Goal: Task Accomplishment & Management: Complete application form

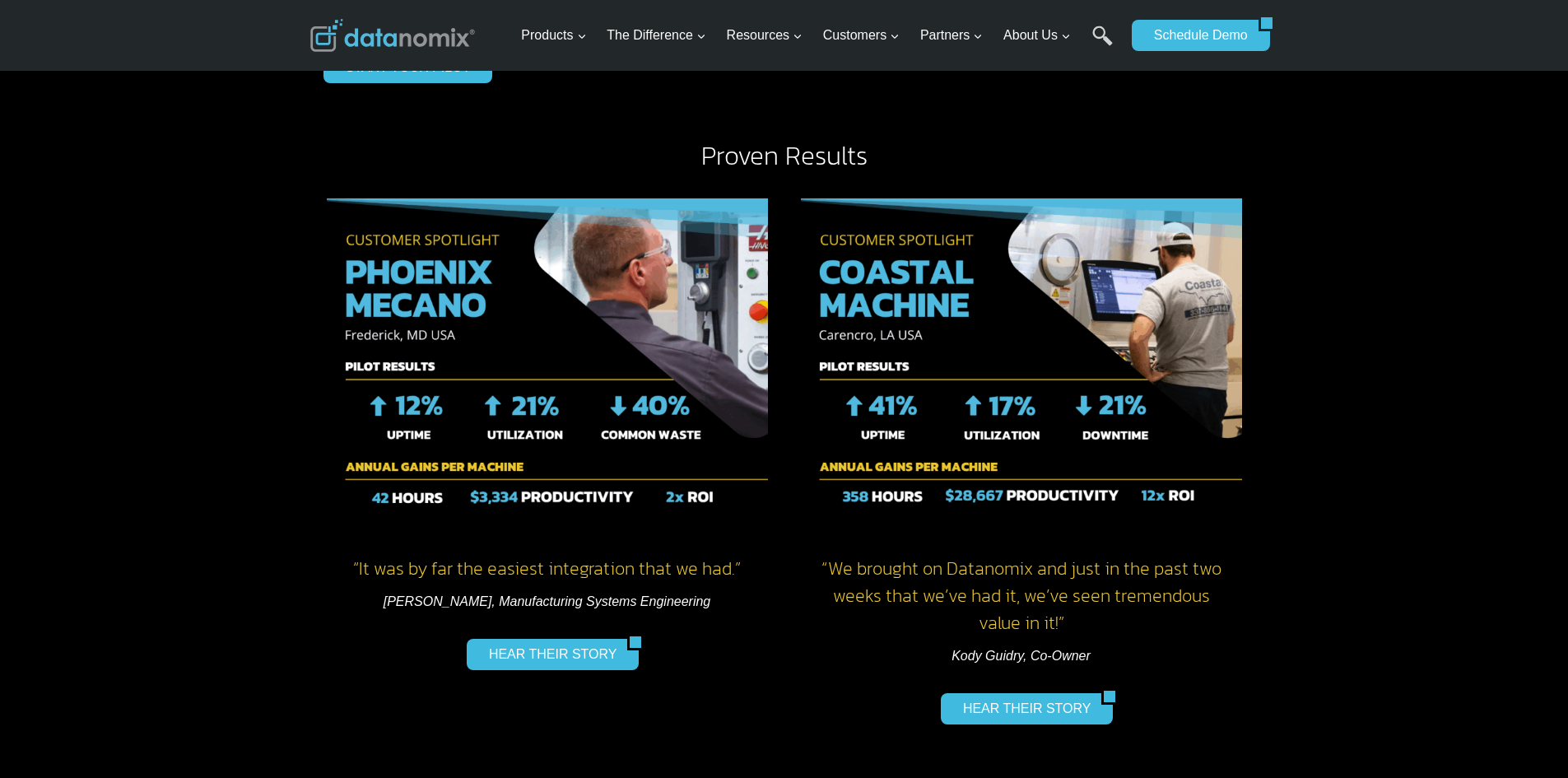
scroll to position [2223, 0]
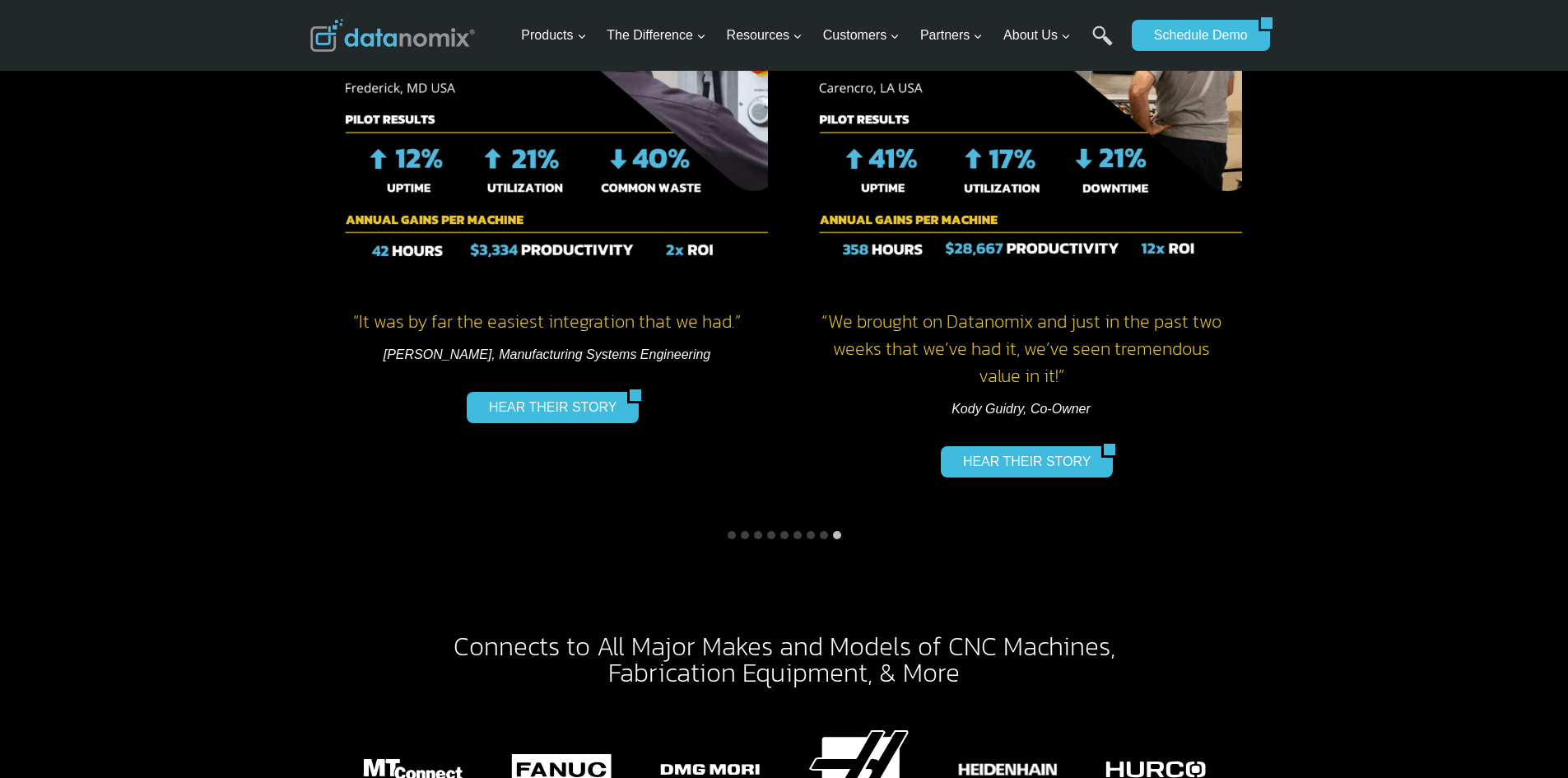
click at [785, 100] on div "“ We brought on Datanomix and just in the past two weeks that we’ve had it, we’…" at bounding box center [1021, 228] width 474 height 586
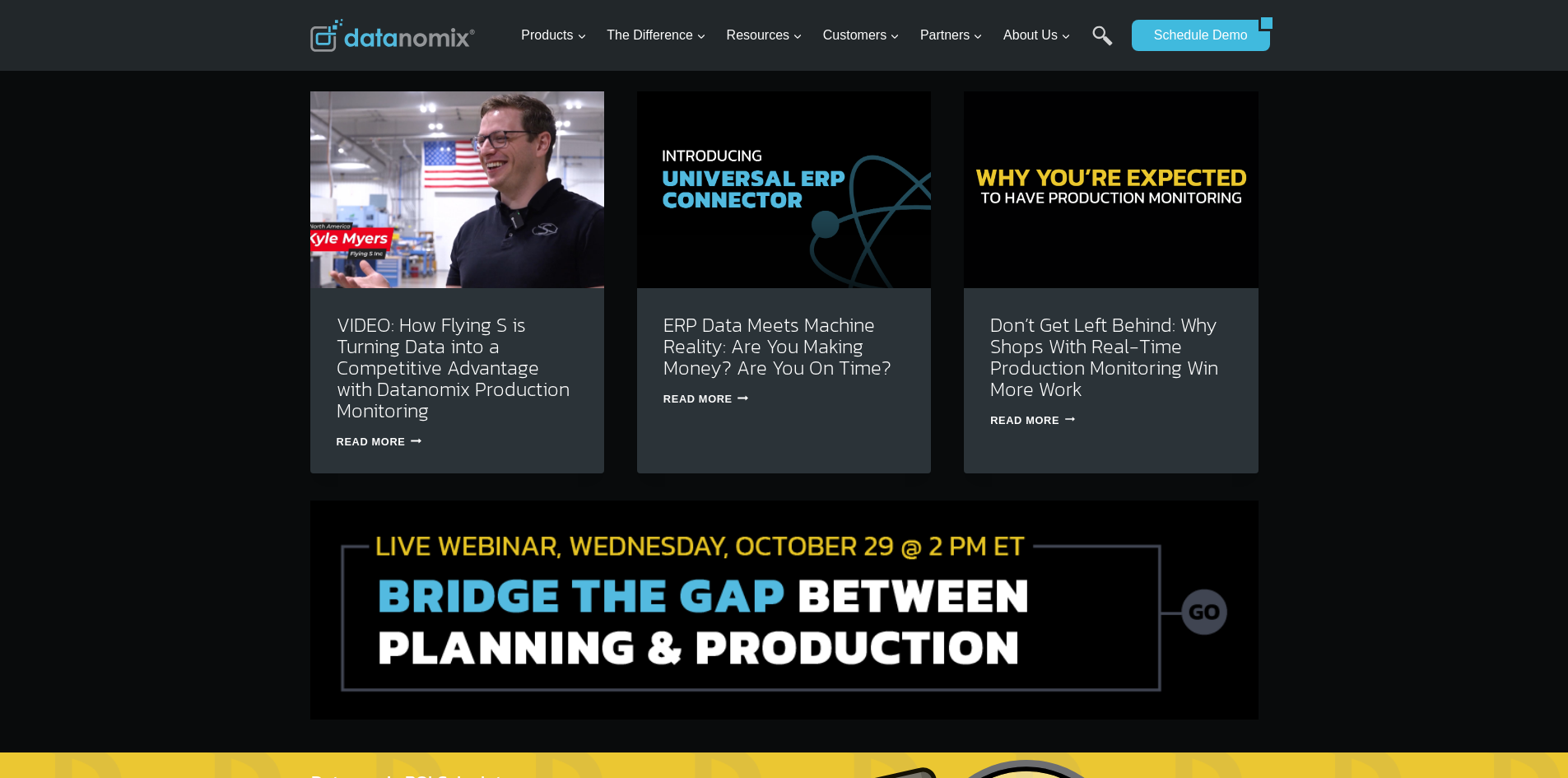
scroll to position [4941, 0]
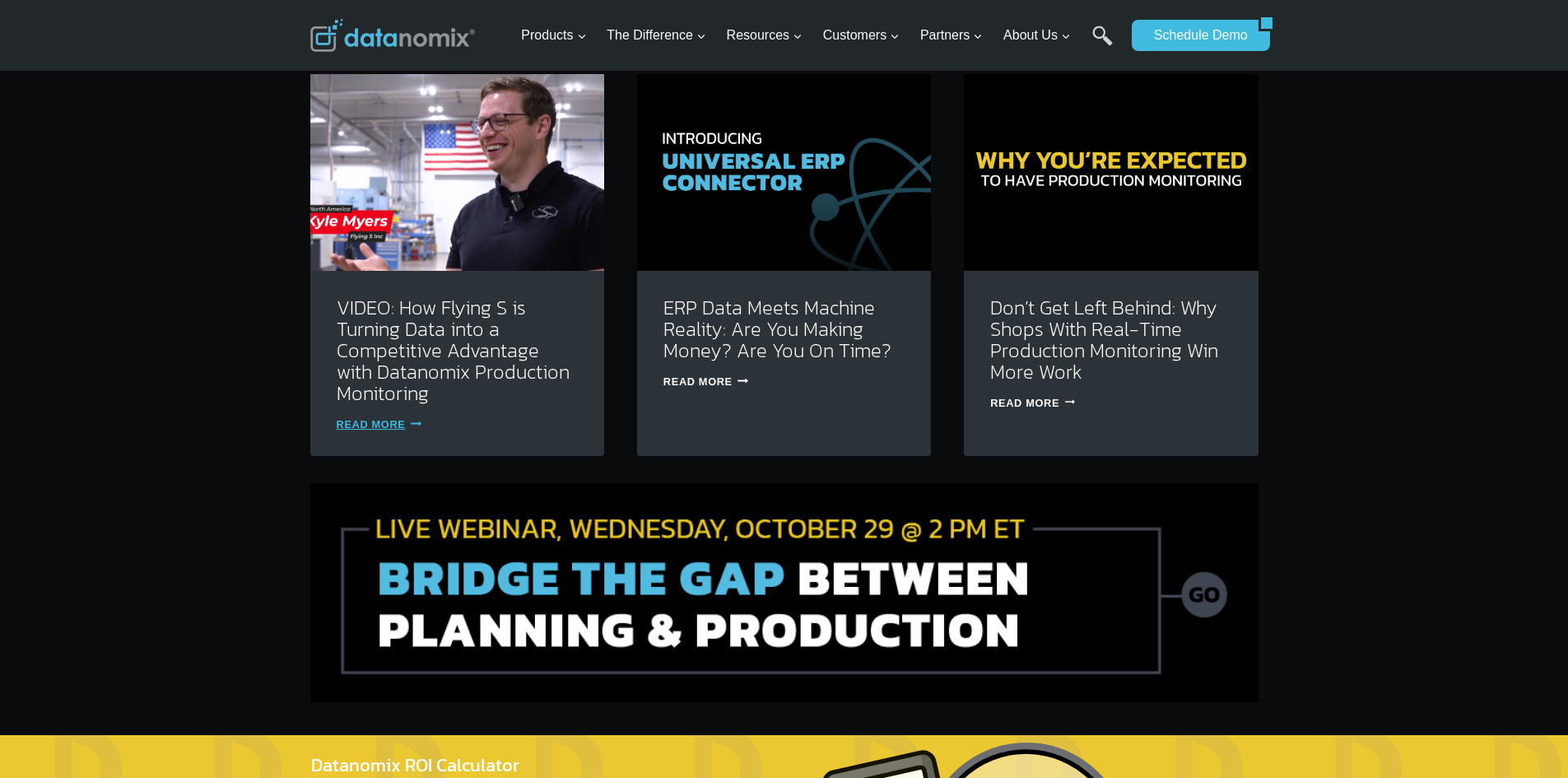
click at [411, 418] on icon "Continue" at bounding box center [416, 423] width 10 height 10
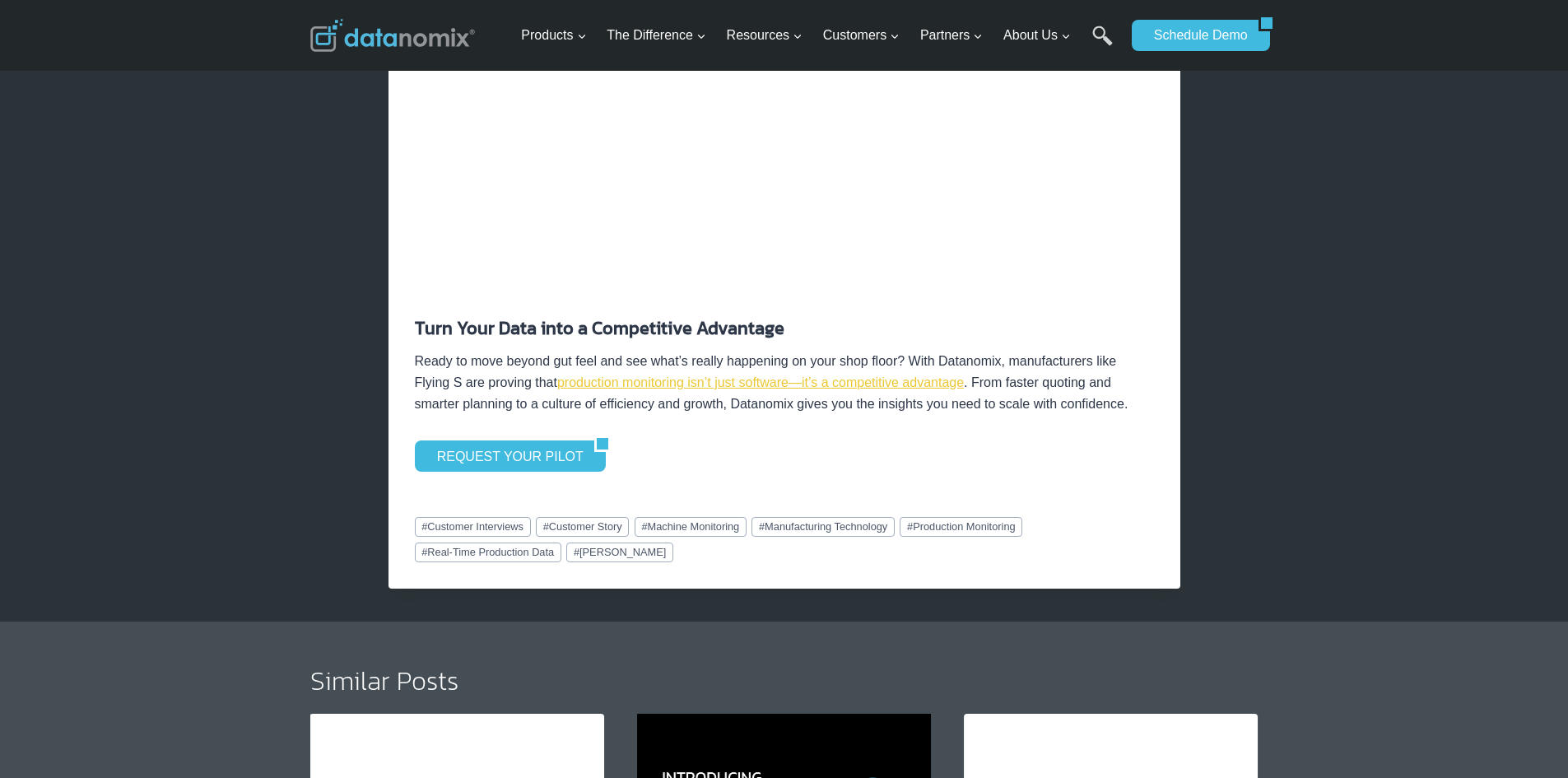
scroll to position [2717, 0]
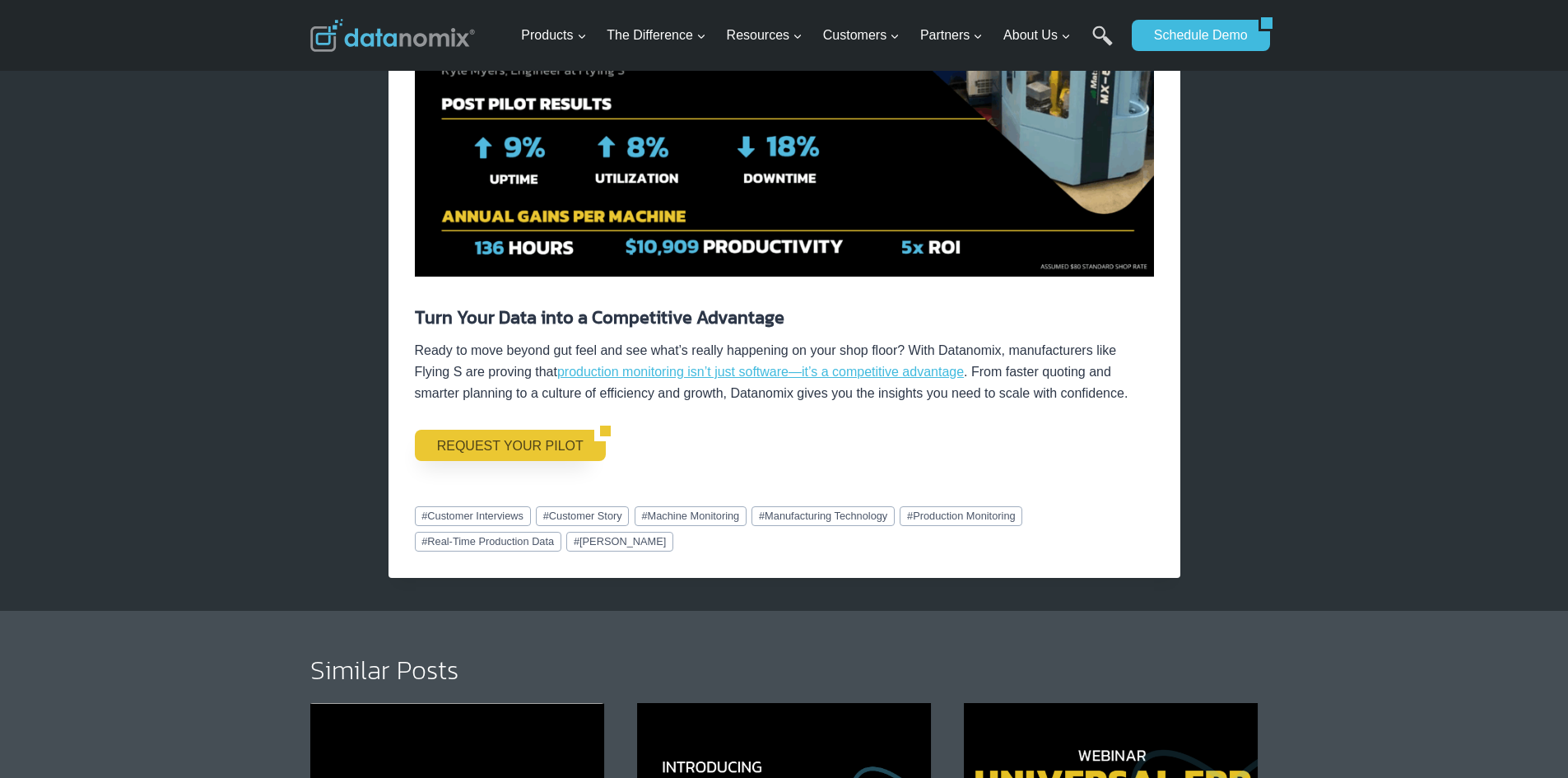
click at [520, 444] on link "REQUEST YOUR PILOT" at bounding box center [504, 446] width 179 height 31
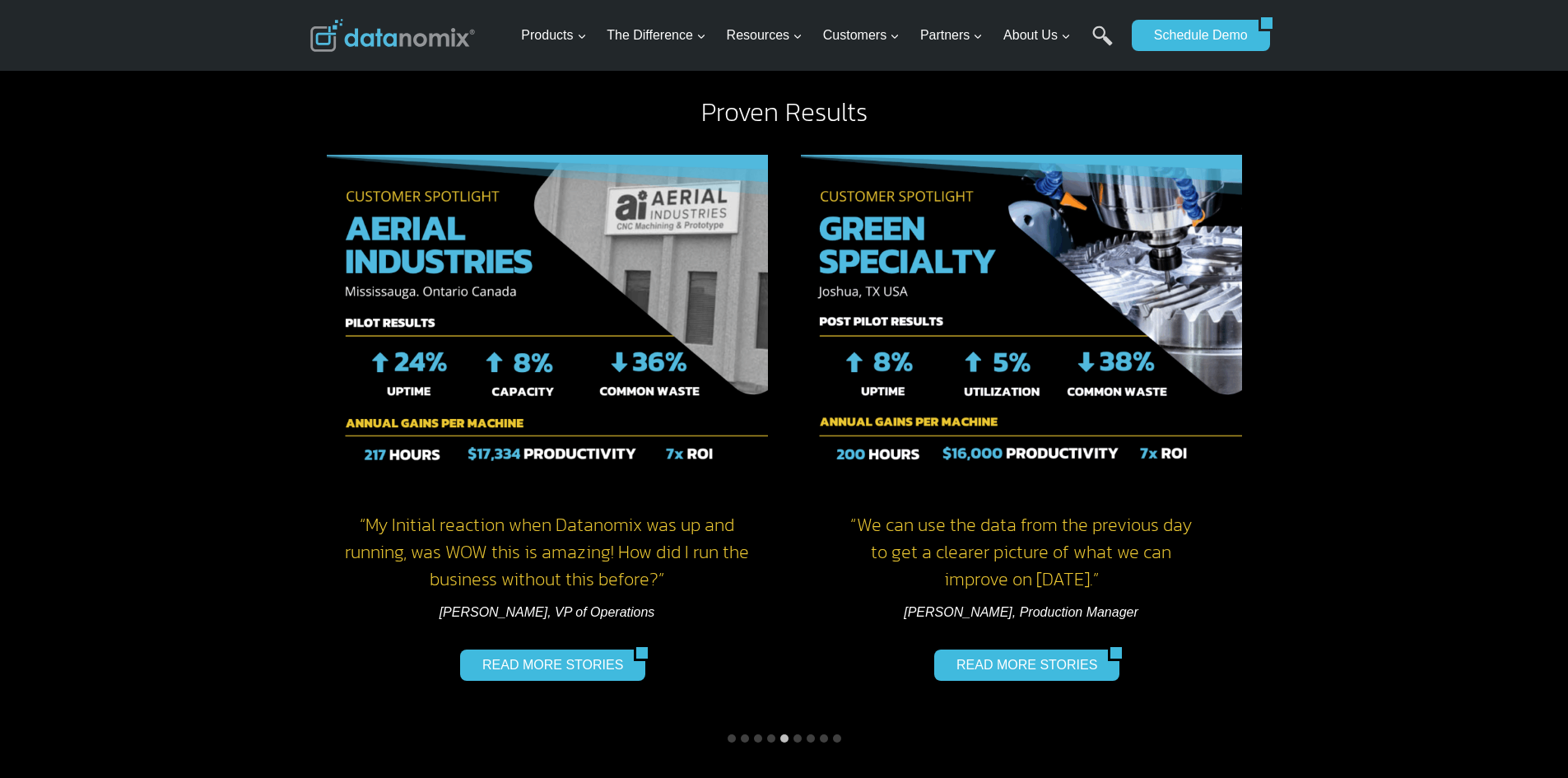
scroll to position [1317, 0]
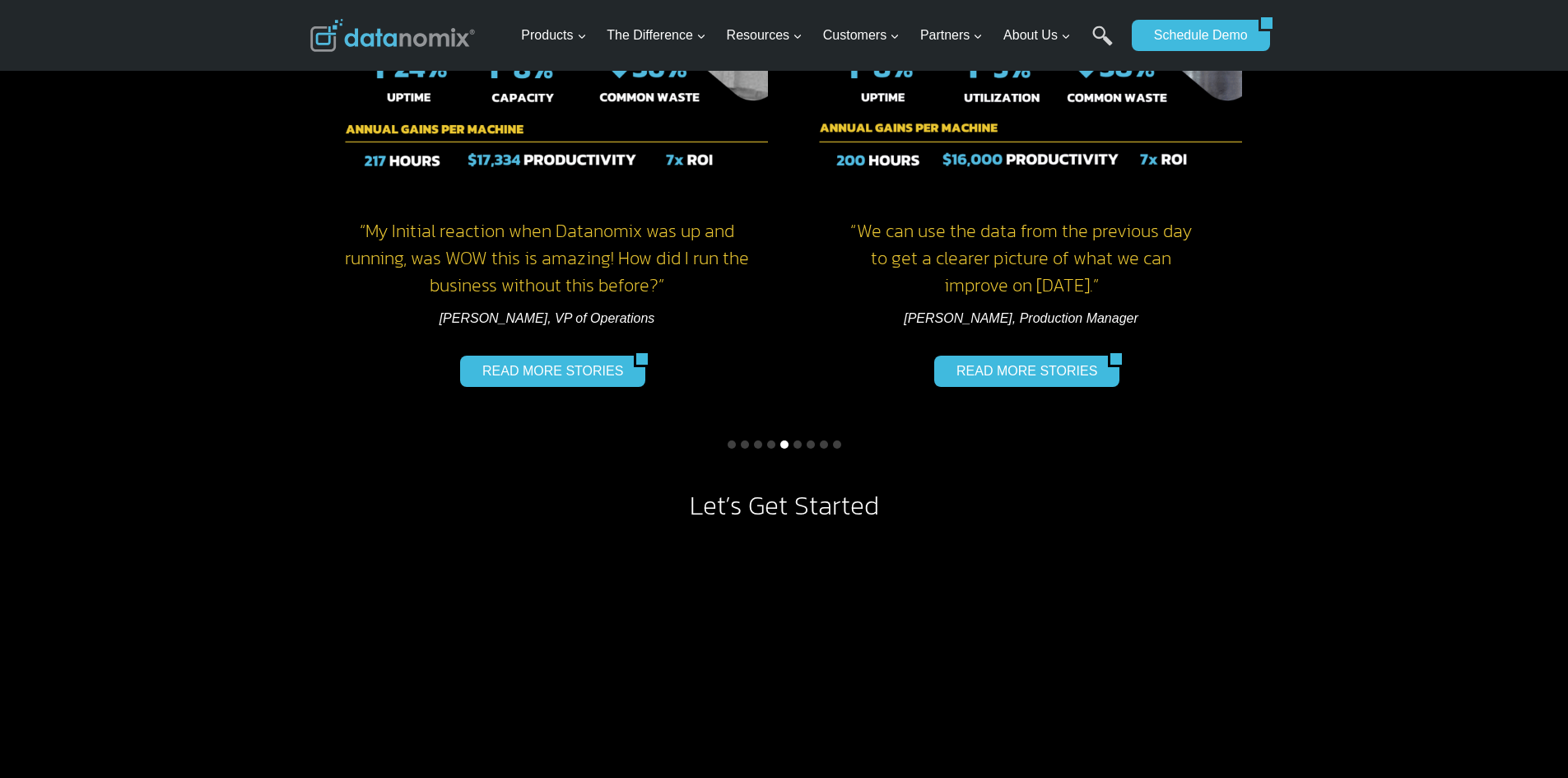
click at [784, 440] on button "Go to slide 5" at bounding box center [784, 445] width 9 height 9
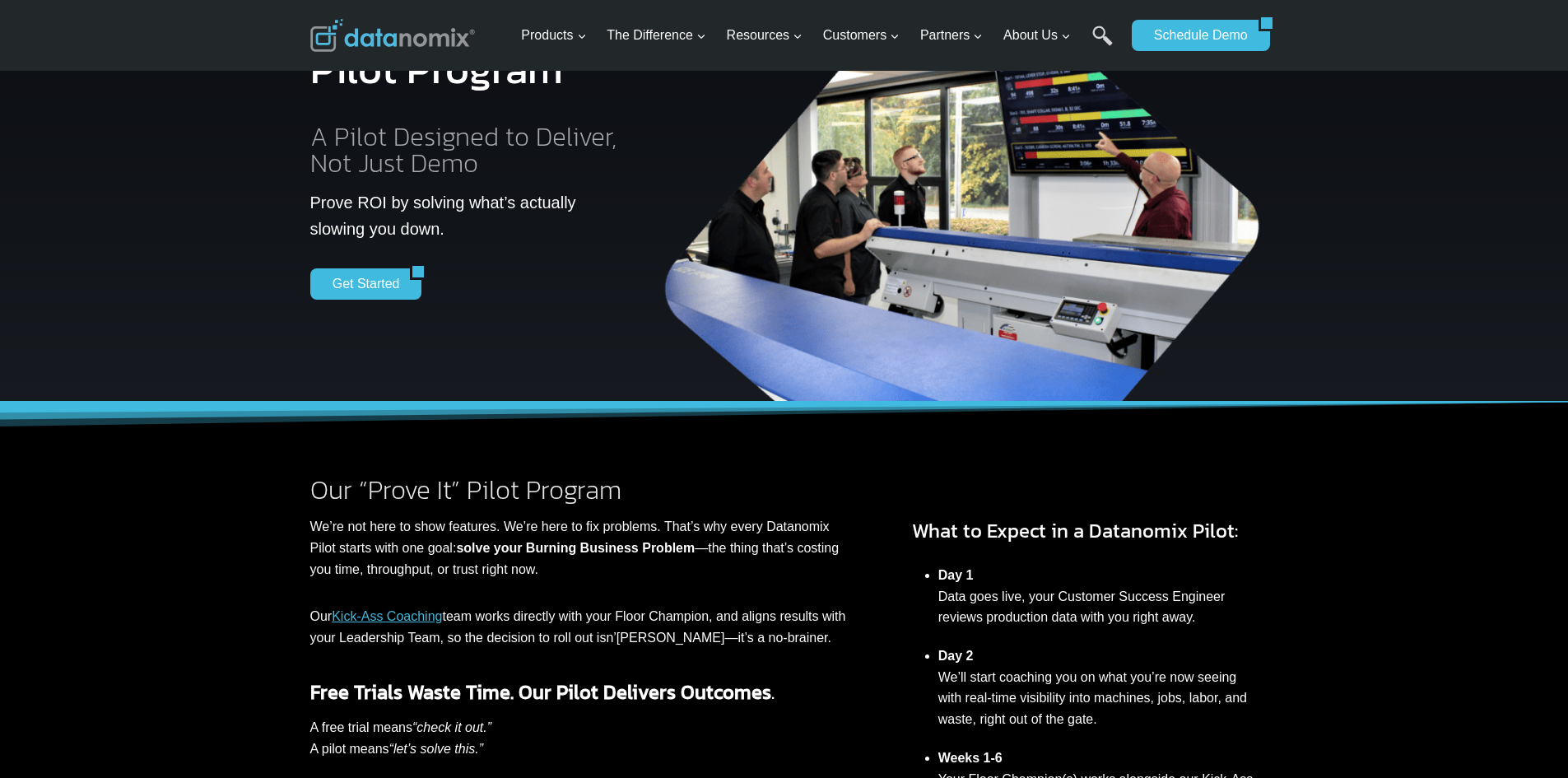
scroll to position [82, 0]
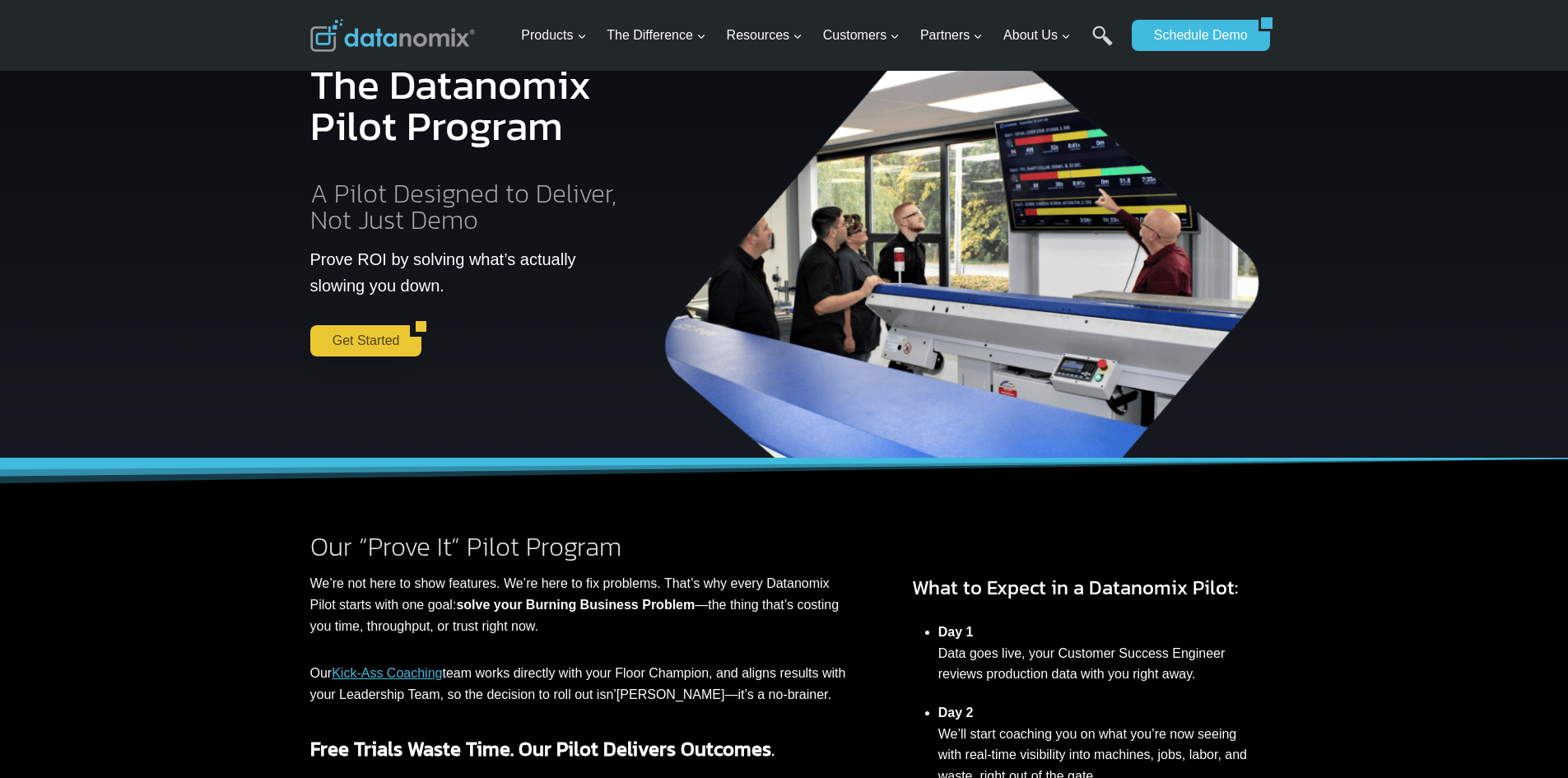
click at [362, 336] on link "Get Started" at bounding box center [361, 341] width 100 height 31
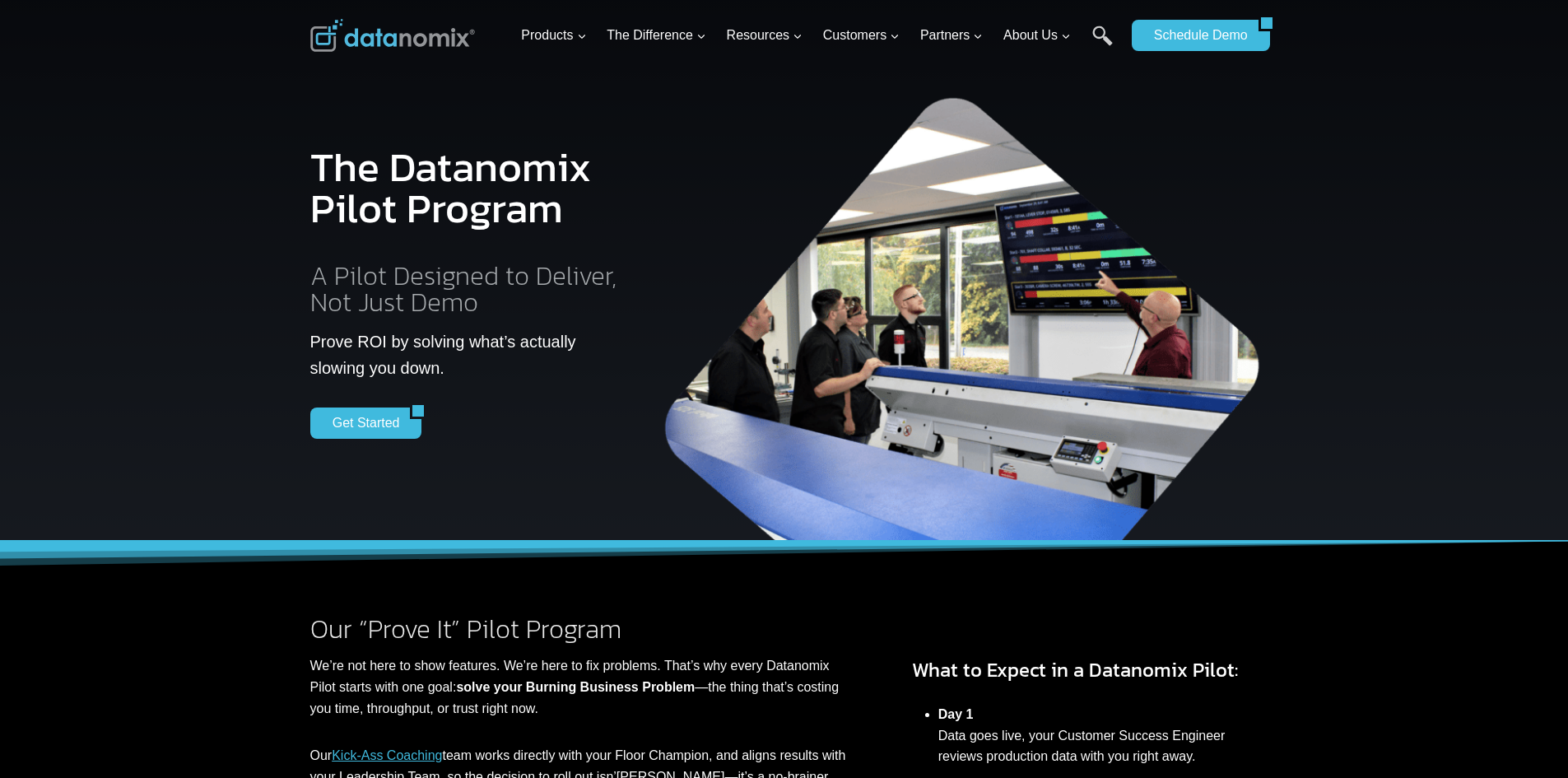
click at [534, 428] on div "Get Started" at bounding box center [470, 423] width 318 height 31
